Goal: Navigation & Orientation: Find specific page/section

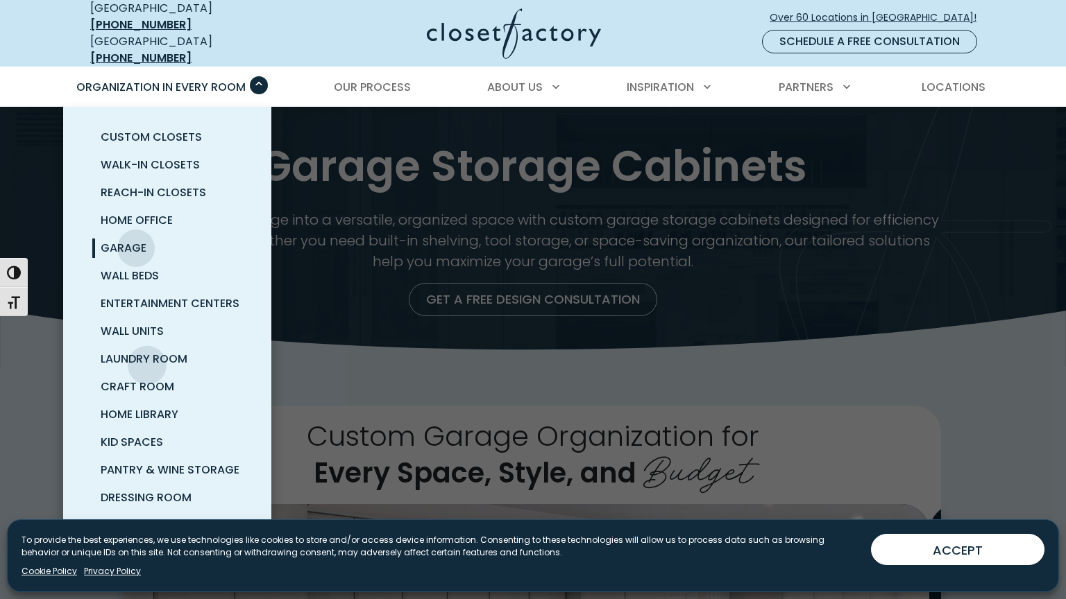
click at [146, 256] on span "Garage" at bounding box center [124, 248] width 46 height 16
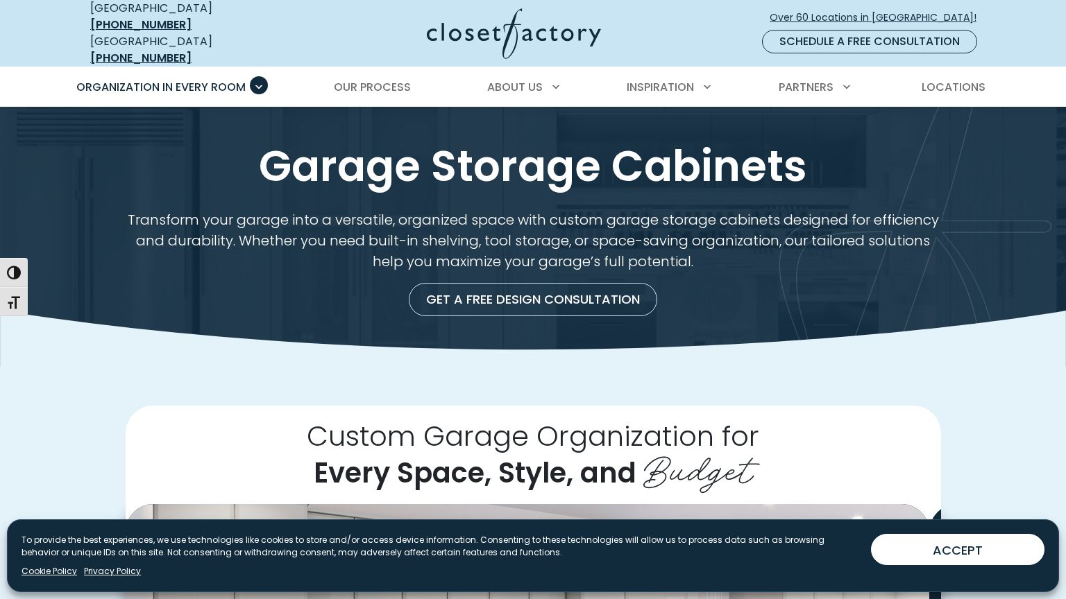
click at [147, 272] on p "Transform your garage into a versatile, organized space with custom garage stor…" at bounding box center [533, 241] width 815 height 62
click at [452, 58] on img at bounding box center [514, 33] width 174 height 51
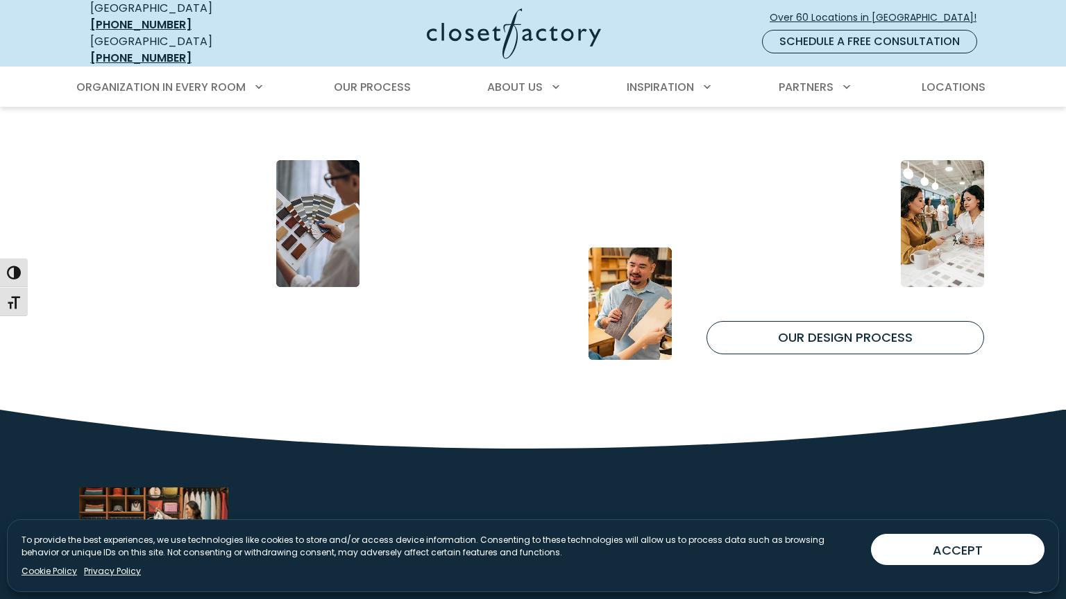
scroll to position [3635, 0]
